Goal: Information Seeking & Learning: Learn about a topic

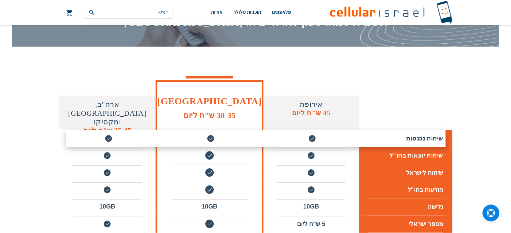
scroll to position [97, 0]
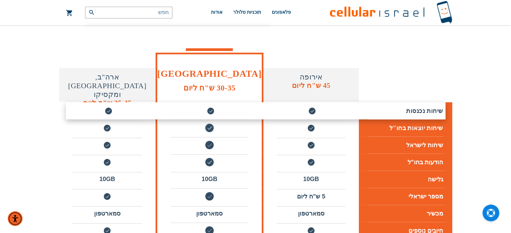
click at [308, 80] on h4 "אירופה" at bounding box center [310, 77] width 95 height 9
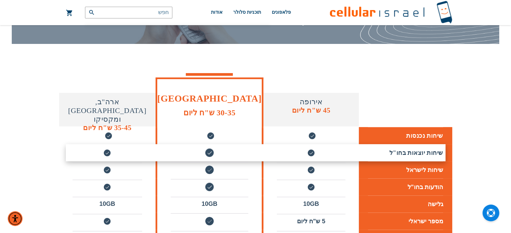
scroll to position [70, 0]
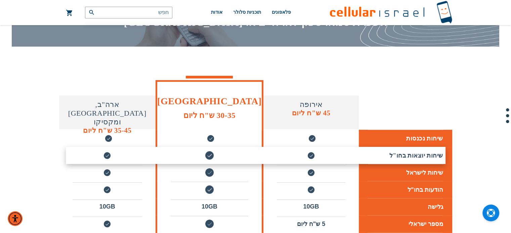
click at [306, 105] on h4 "אירופה" at bounding box center [310, 104] width 95 height 9
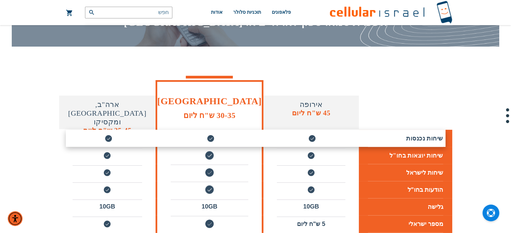
click at [420, 79] on div "אירופה 45 ש"ח ליום ארצות הברית 30-35 ש"ח ליום ארה"ב, [GEOGRAPHIC_DATA] ומקסיקו …" at bounding box center [255, 207] width 403 height 266
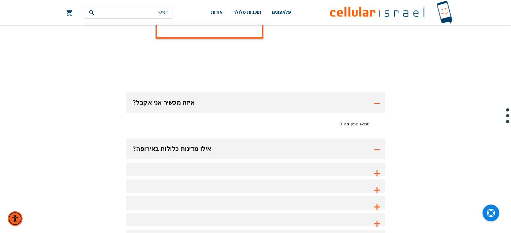
scroll to position [372, 0]
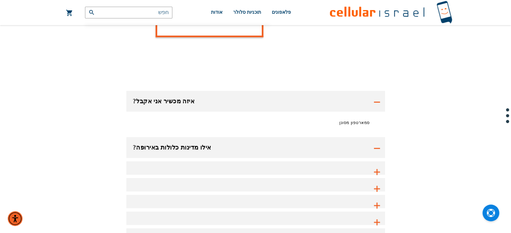
click at [341, 122] on p "סמארטפון מסונן" at bounding box center [251, 123] width 237 height 9
click at [329, 150] on button "אילו מדינות כלולות באירופה?" at bounding box center [255, 147] width 259 height 21
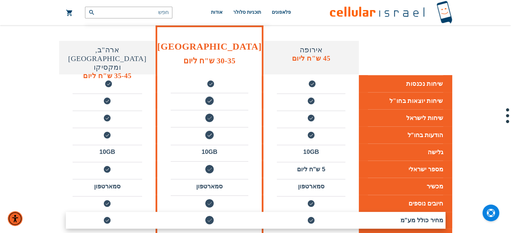
scroll to position [0, 0]
